Goal: Task Accomplishment & Management: Complete application form

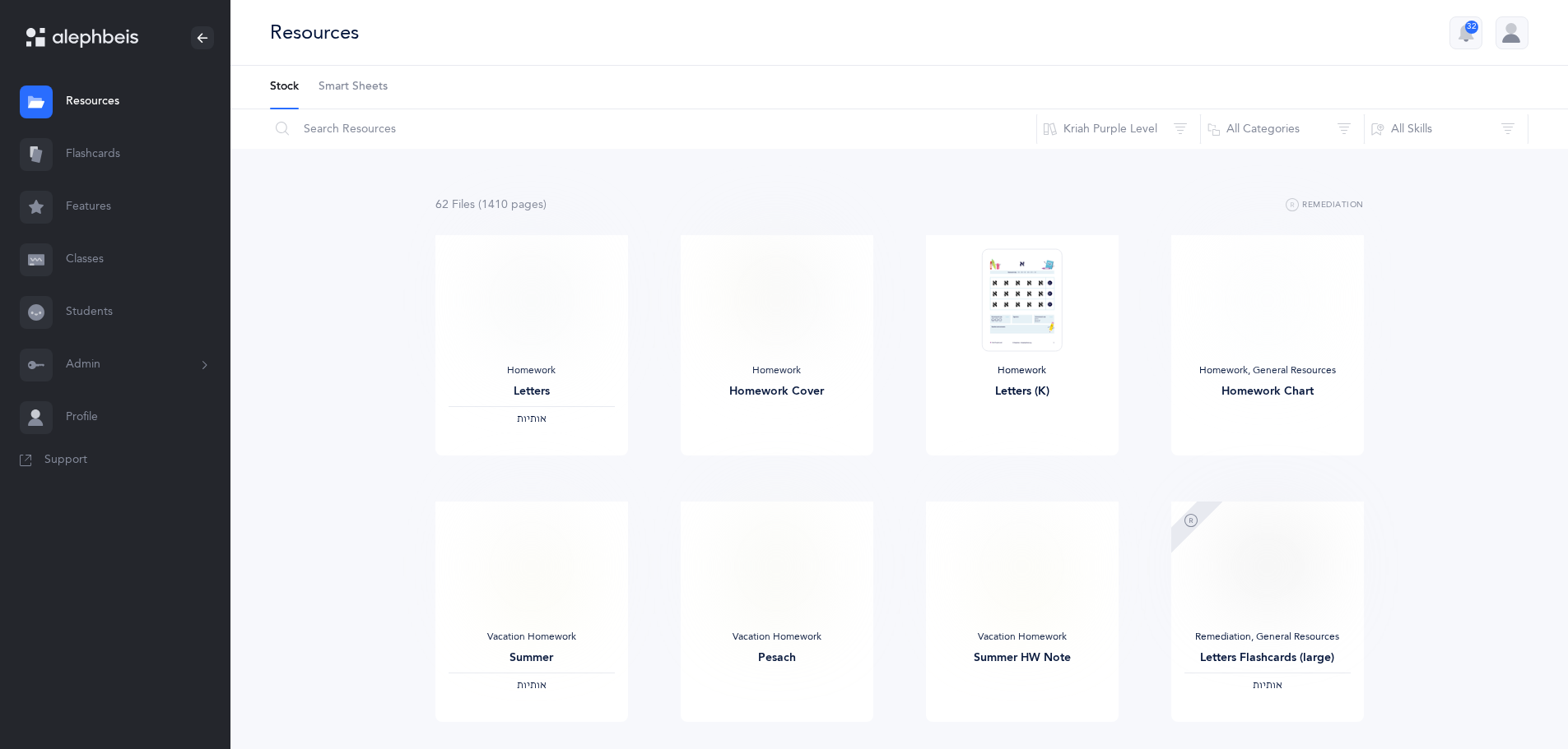
click at [124, 267] on link "Classes" at bounding box center [115, 260] width 230 height 53
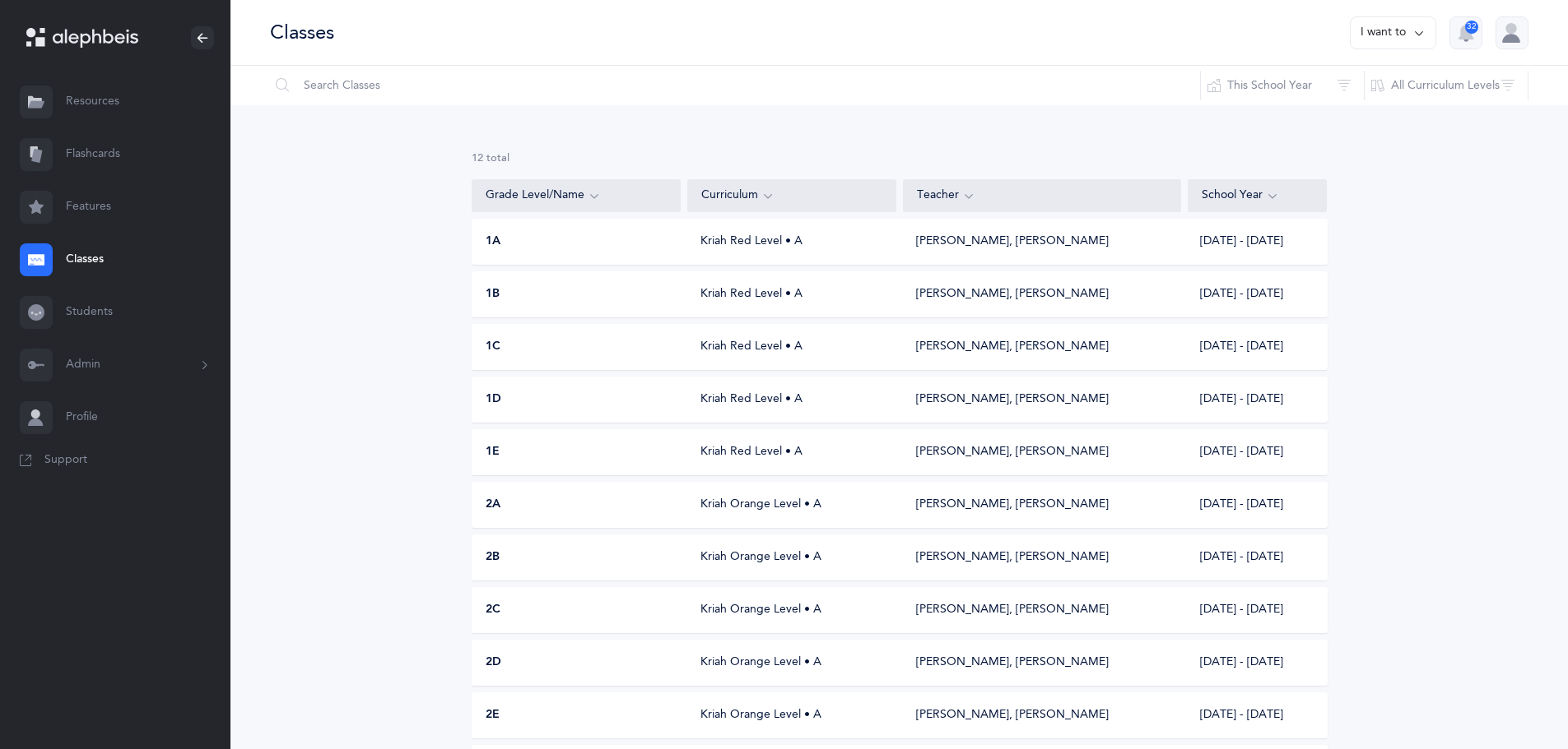
click at [1382, 44] on button "I want to" at bounding box center [1393, 32] width 86 height 33
click at [1364, 109] on button "Add new" at bounding box center [1377, 113] width 92 height 30
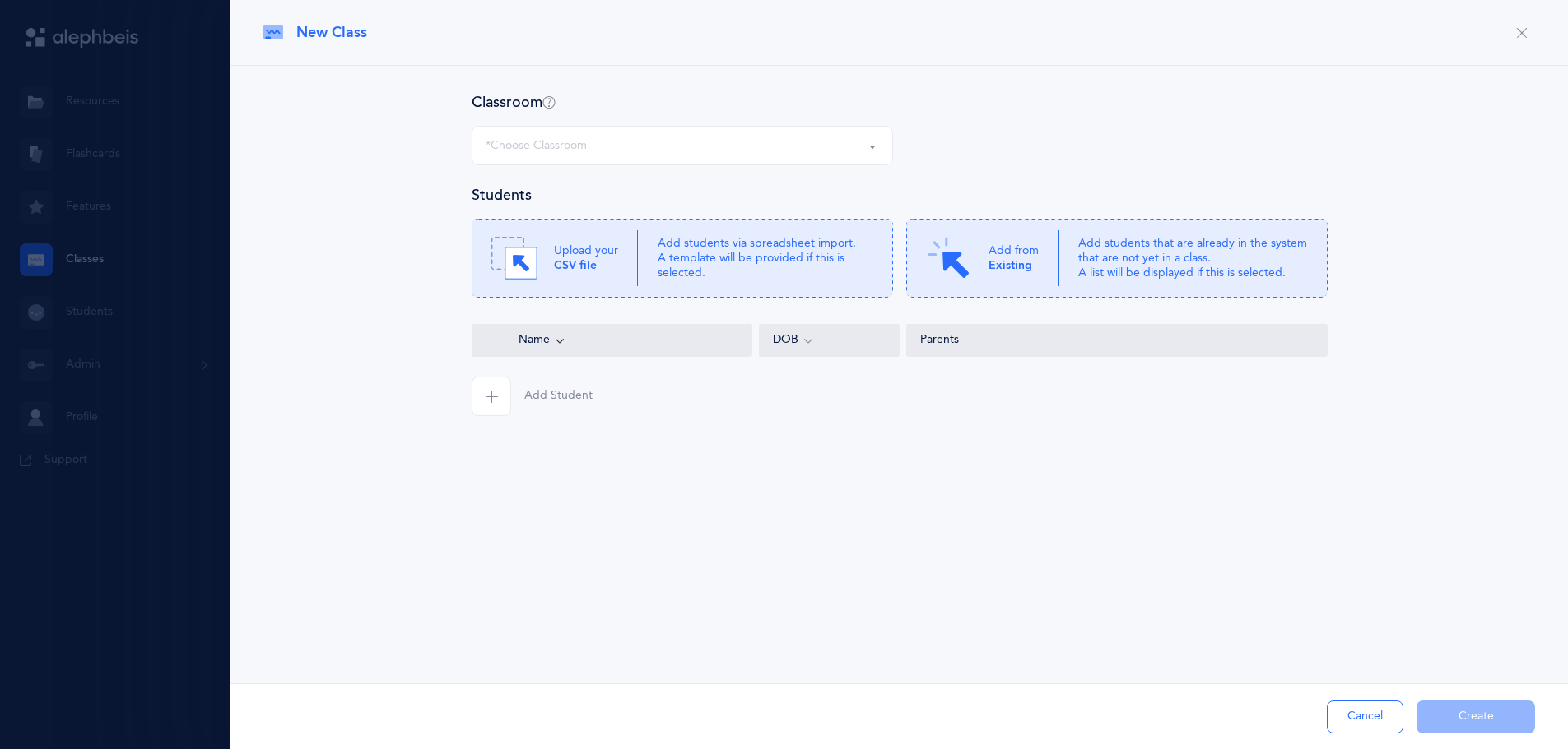
click at [850, 147] on div "*Choose Classroom" at bounding box center [682, 145] width 394 height 28
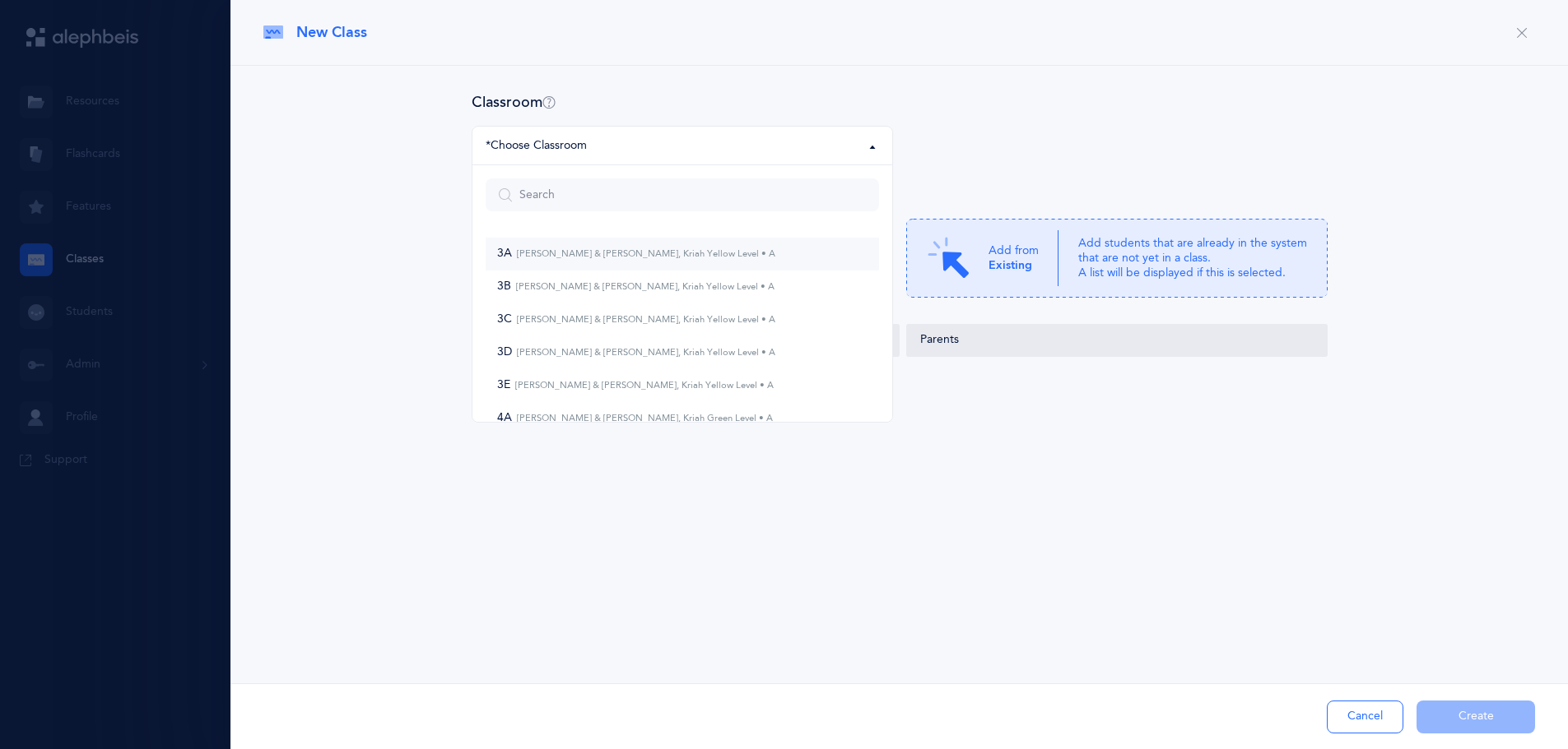
click at [676, 260] on span "3A Simcha Schwarz & Leib Purec, Kriah Yellow Level • A" at bounding box center [636, 254] width 279 height 14
select select "968"
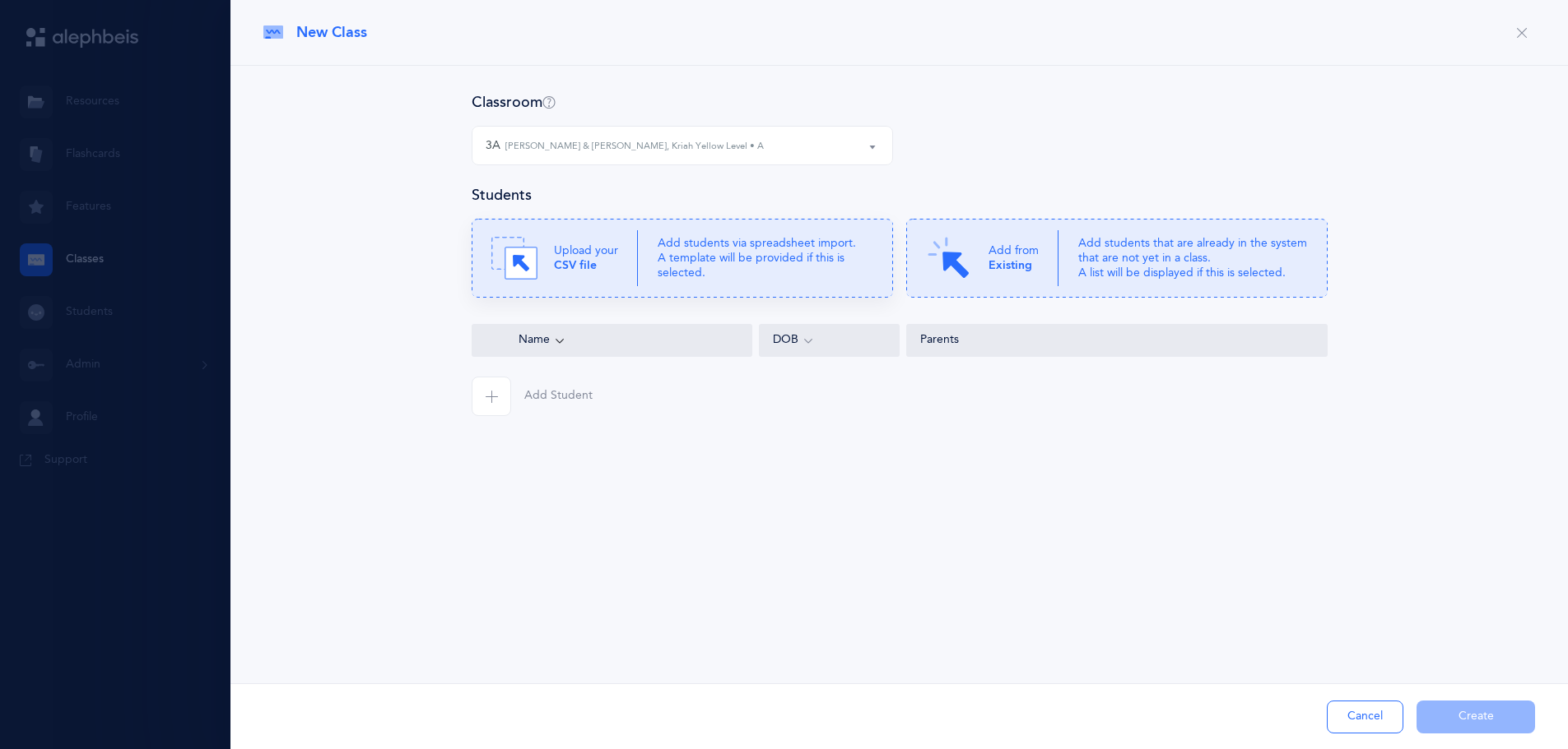
click at [706, 242] on p "Add students via spreadsheet import. A template will be provided if this is sel…" at bounding box center [766, 259] width 216 height 45
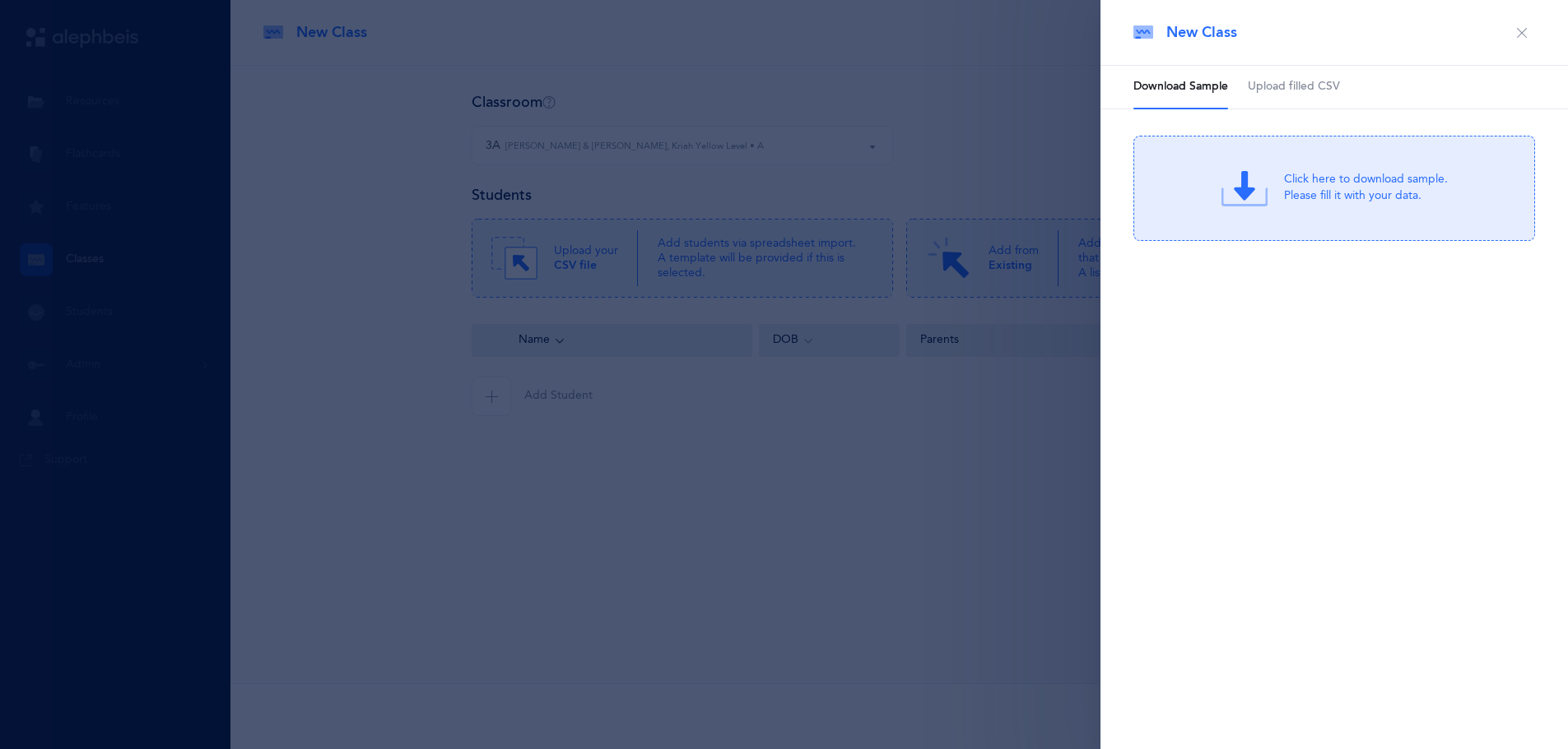
click at [1295, 83] on span "Upload filled CSV" at bounding box center [1293, 87] width 93 height 16
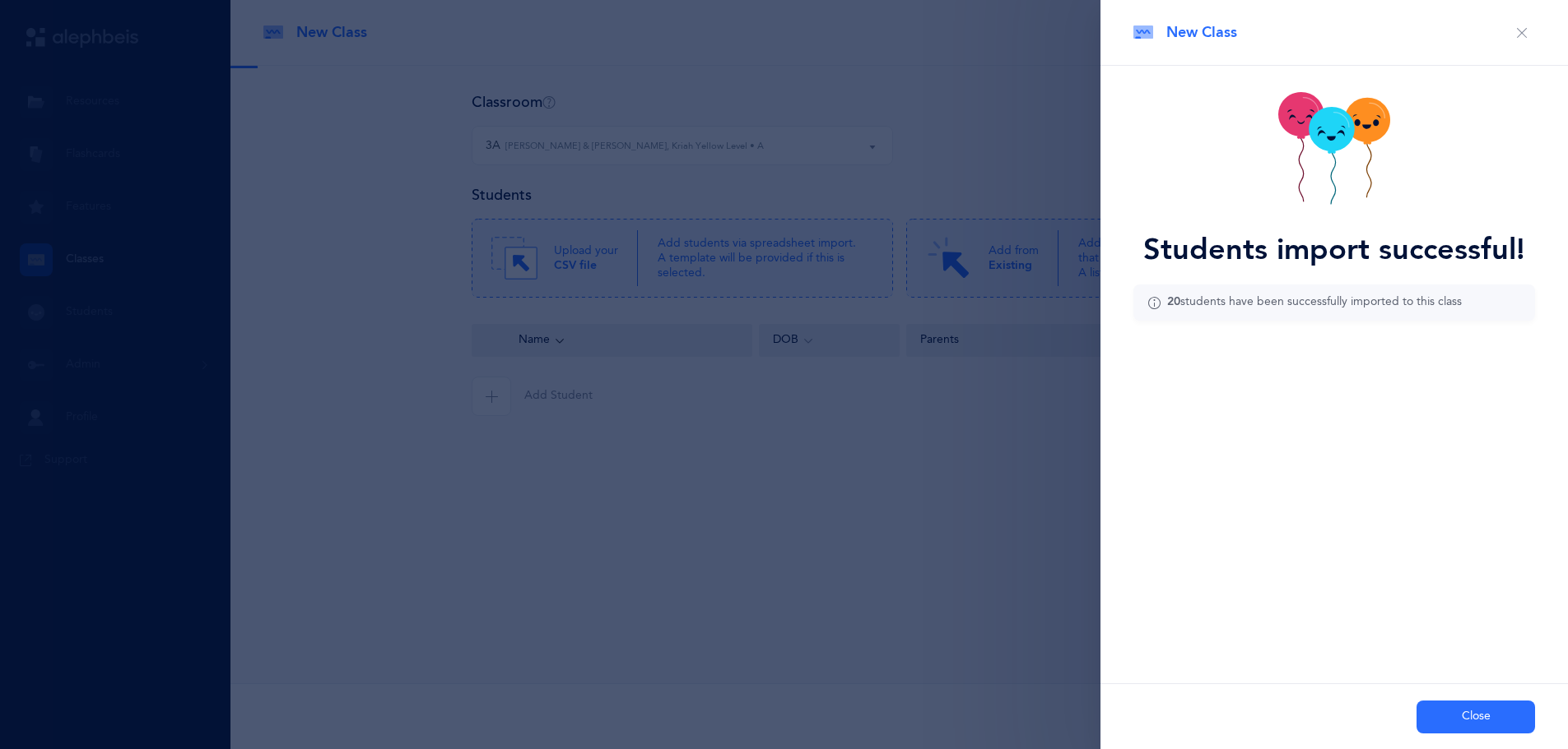
click at [1483, 719] on button "Close" at bounding box center [1475, 717] width 119 height 33
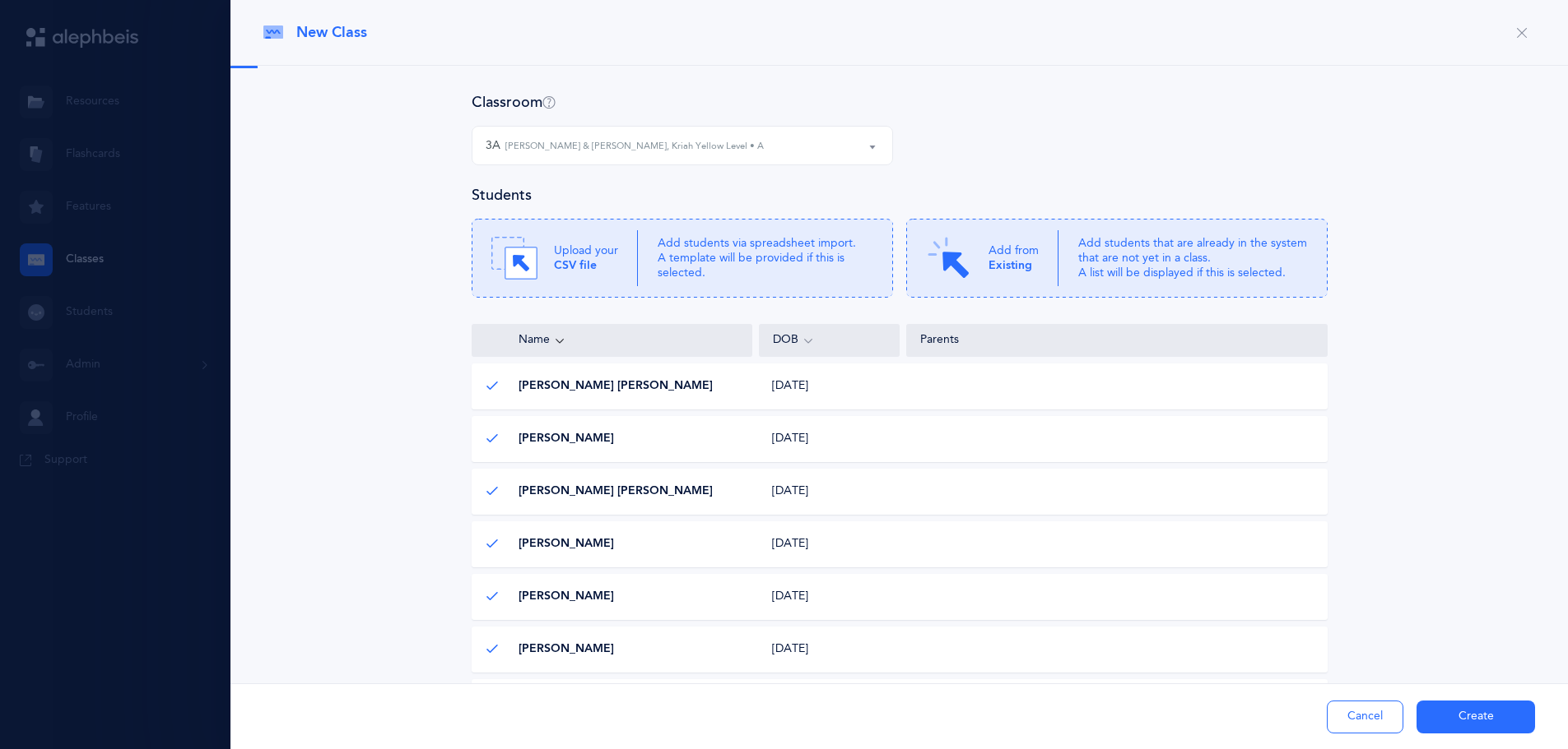
scroll to position [132, 0]
